Goal: Communication & Community: Connect with others

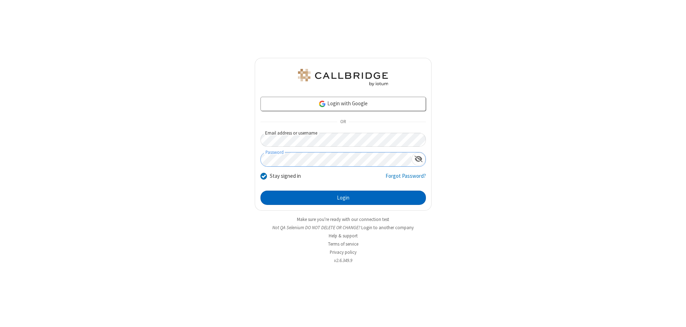
click at [343, 198] on button "Login" at bounding box center [342, 198] width 165 height 14
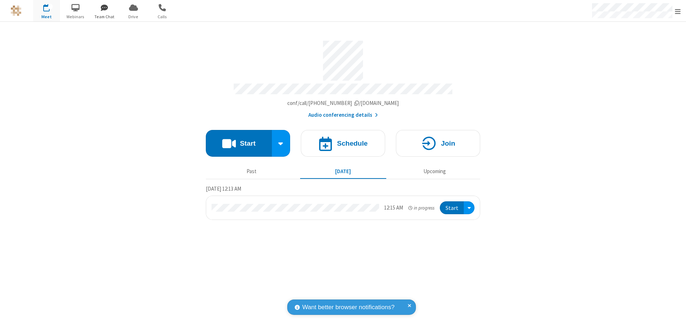
click at [104, 8] on span "button" at bounding box center [104, 7] width 27 height 12
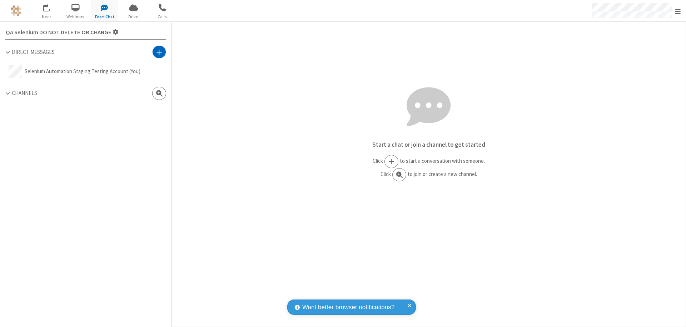
click at [159, 52] on span at bounding box center [159, 52] width 6 height 7
